Goal: Book appointment/travel/reservation

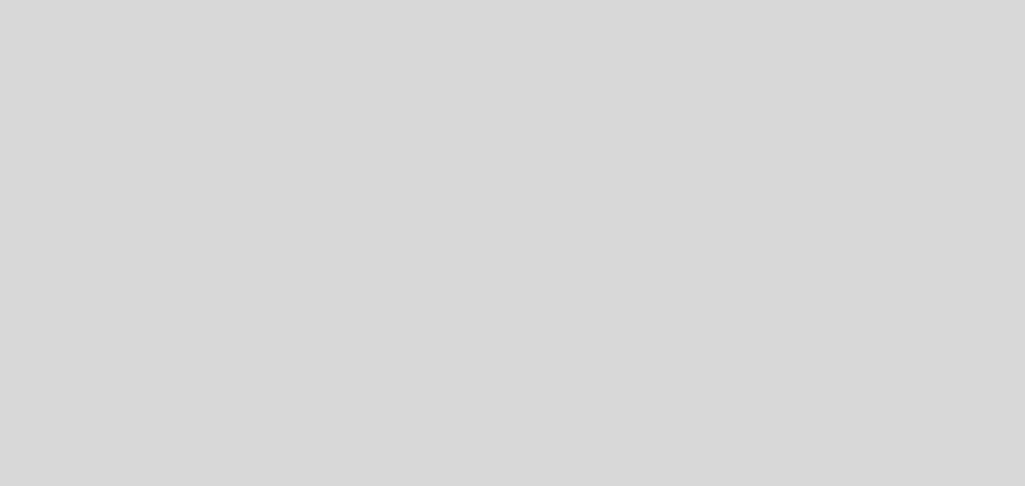
select select "es"
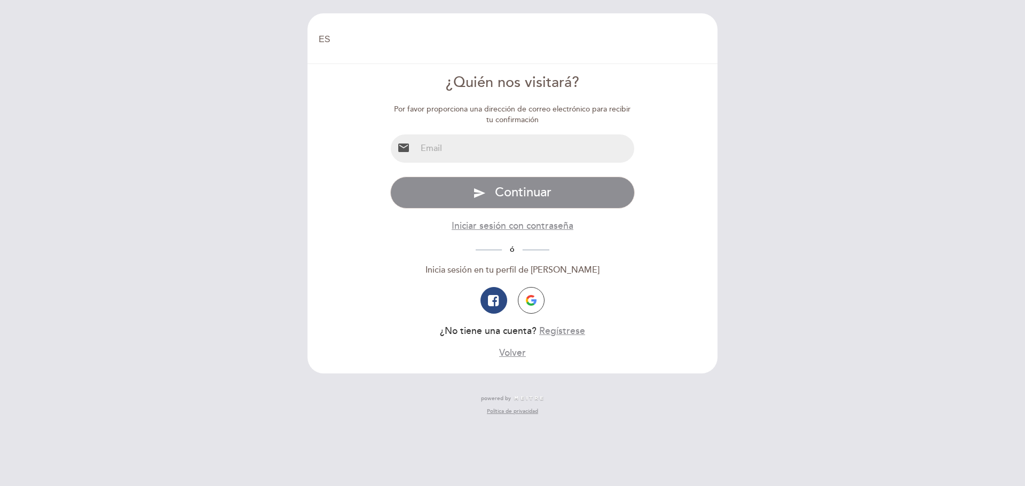
click at [495, 149] on input "email" at bounding box center [525, 148] width 218 height 28
type input "[EMAIL_ADDRESS][DOMAIN_NAME]"
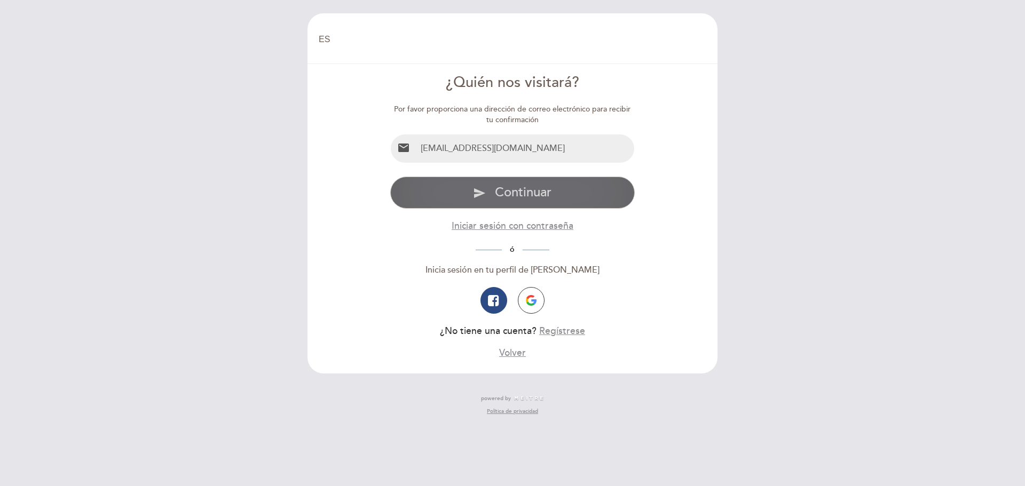
click at [555, 194] on button "send Continuar" at bounding box center [512, 193] width 245 height 32
